Goal: Check status: Check status

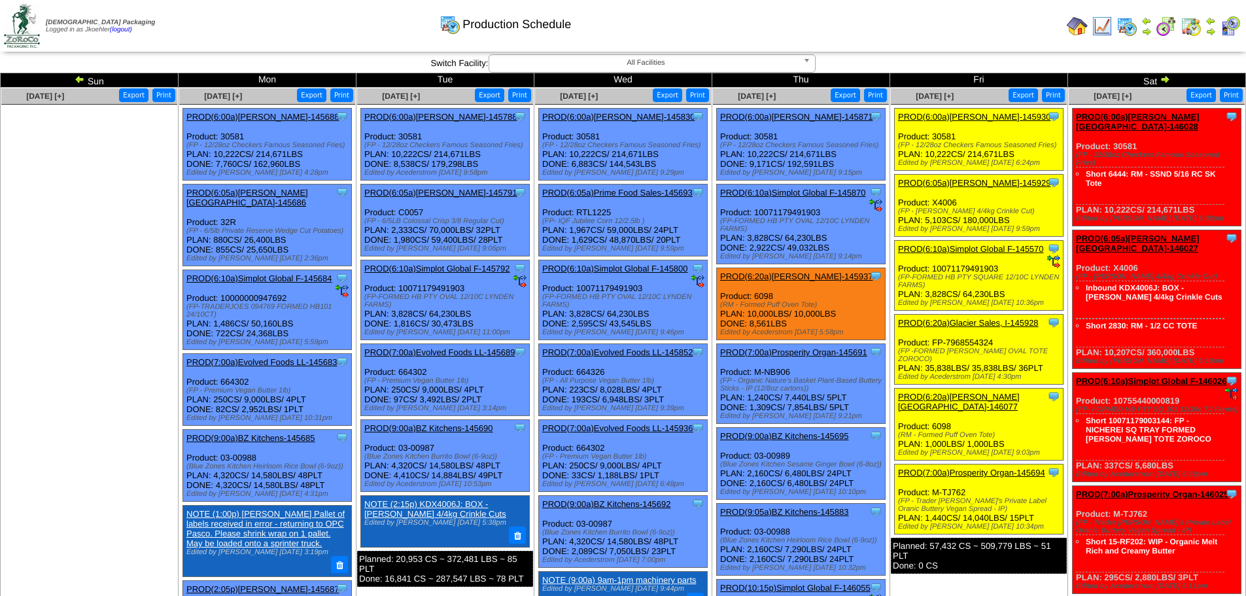
click at [801, 275] on link "PROD(6:20a)Lamb-Weston-145937" at bounding box center [796, 276] width 152 height 10
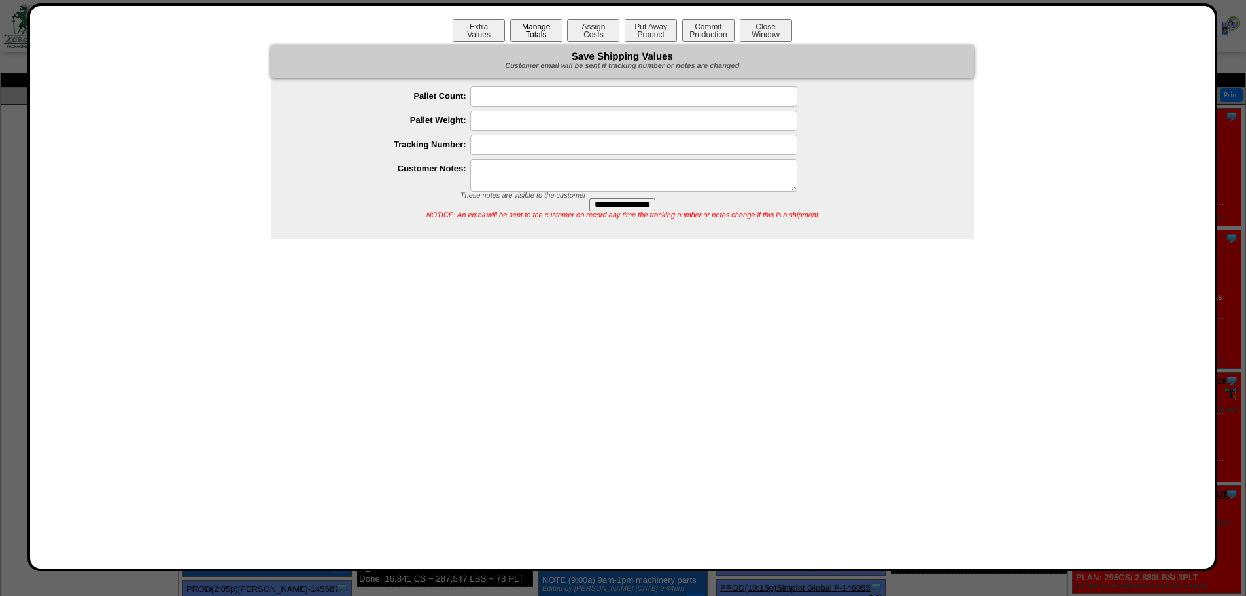
click at [543, 29] on button "Manage Totals" at bounding box center [536, 30] width 52 height 23
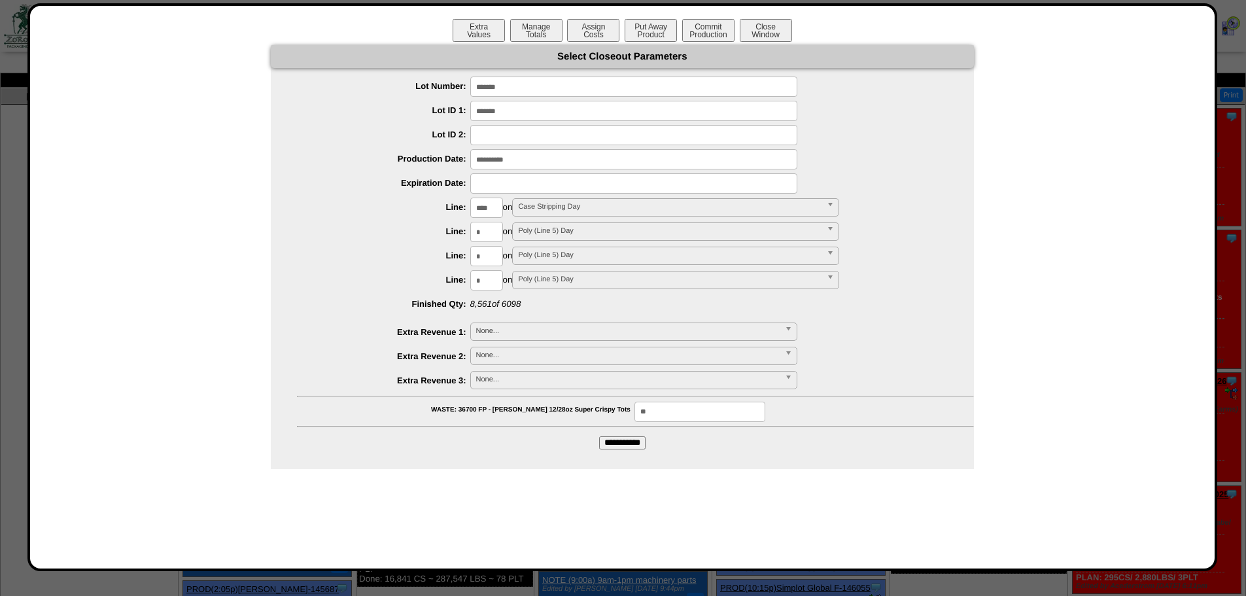
click at [522, 86] on input "*******" at bounding box center [633, 86] width 327 height 20
click at [765, 39] on button "Close Window" at bounding box center [765, 30] width 52 height 23
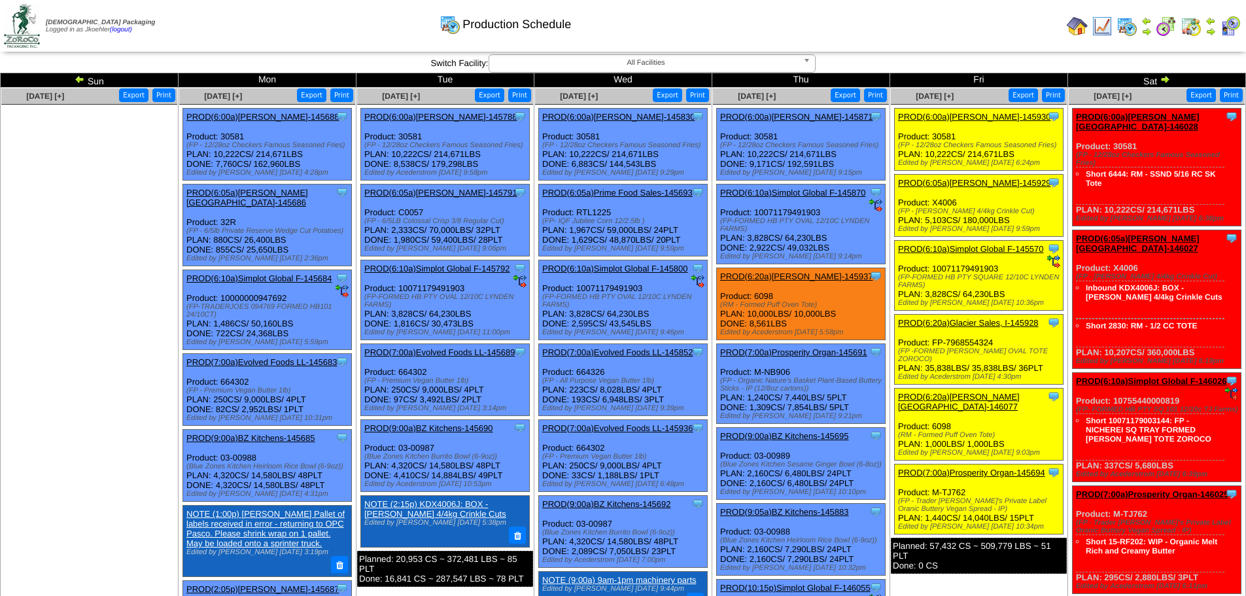
click at [776, 277] on link "PROD(6:20a)Lamb-Weston-145937" at bounding box center [796, 276] width 152 height 10
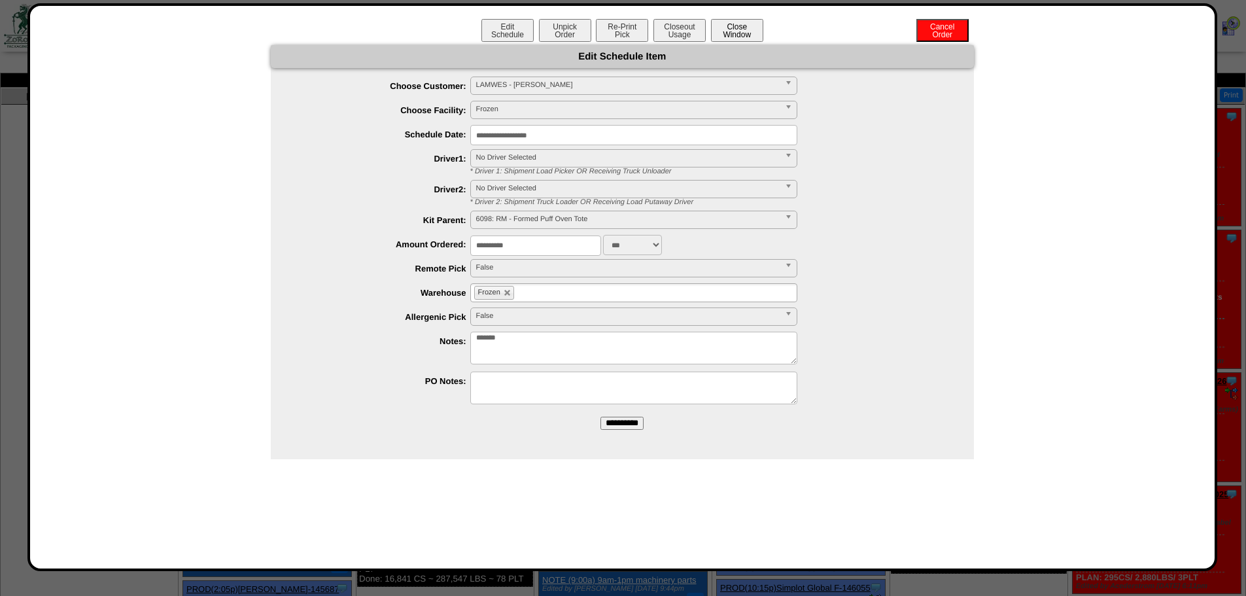
click at [728, 29] on button "Close Window" at bounding box center [737, 30] width 52 height 23
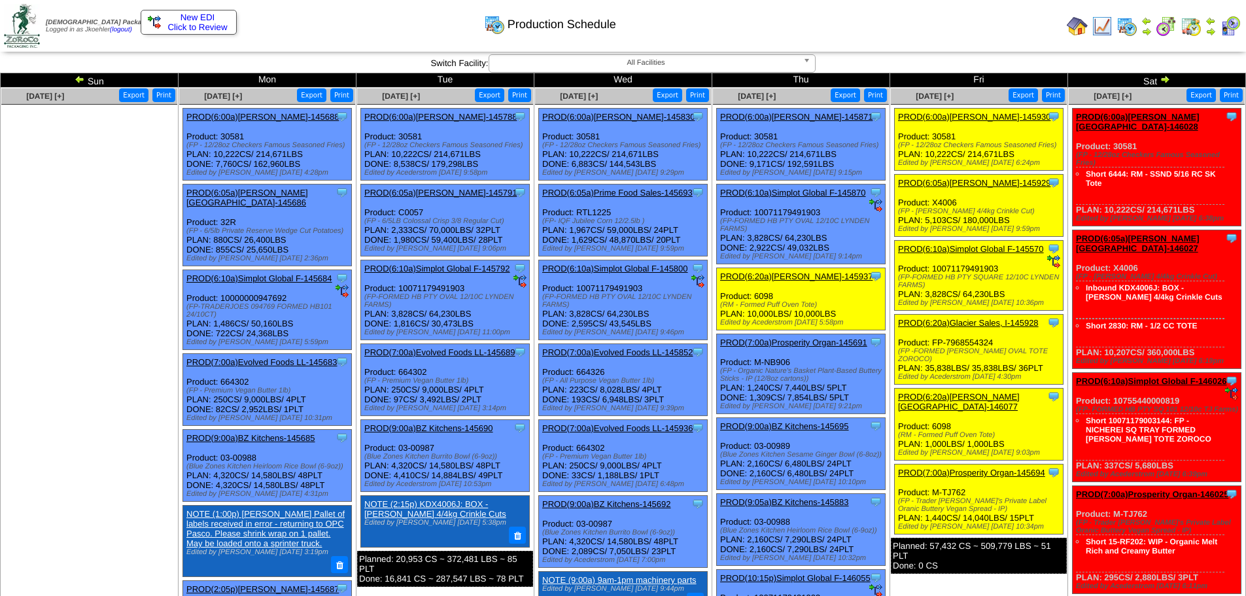
click at [1072, 28] on img at bounding box center [1076, 26] width 21 height 21
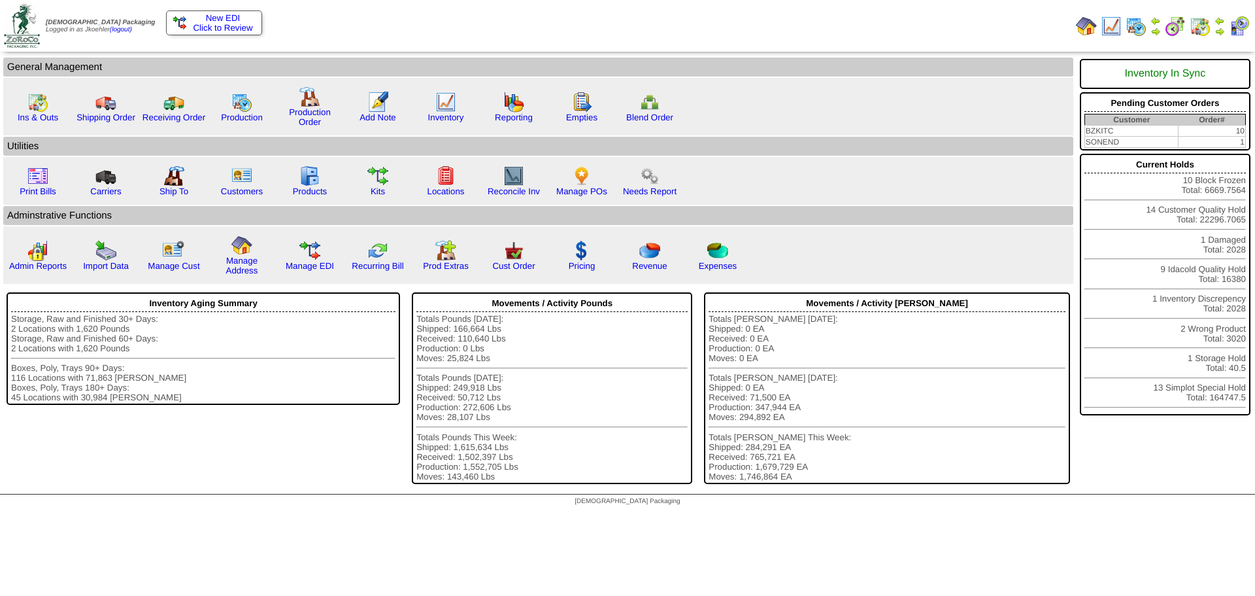
click at [1129, 32] on img at bounding box center [1136, 26] width 21 height 21
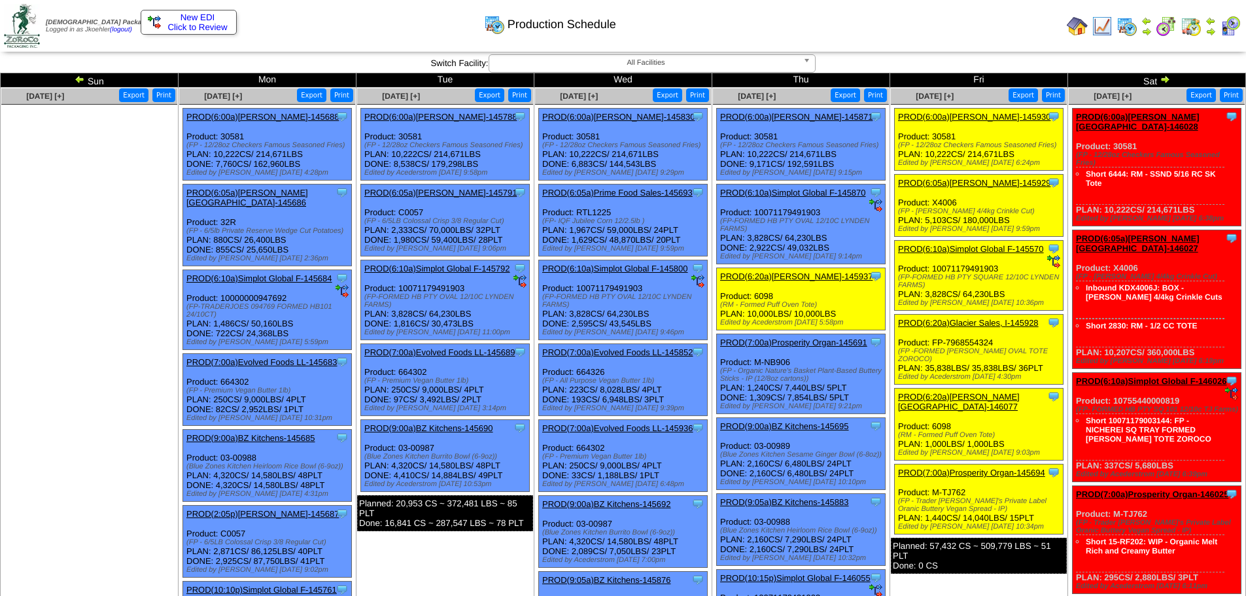
click at [1081, 30] on img at bounding box center [1076, 26] width 21 height 21
